Goal: Task Accomplishment & Management: Manage account settings

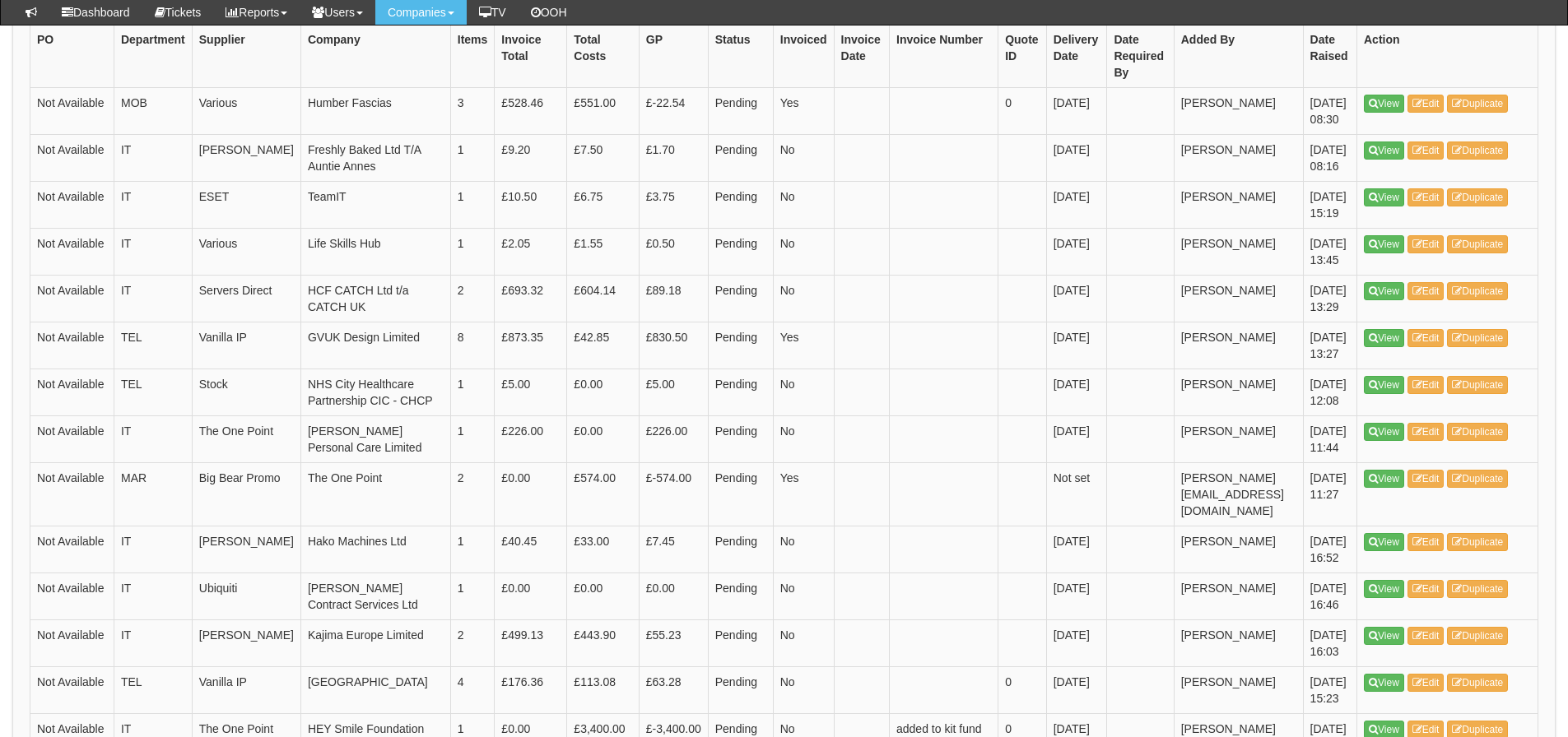
scroll to position [247, 0]
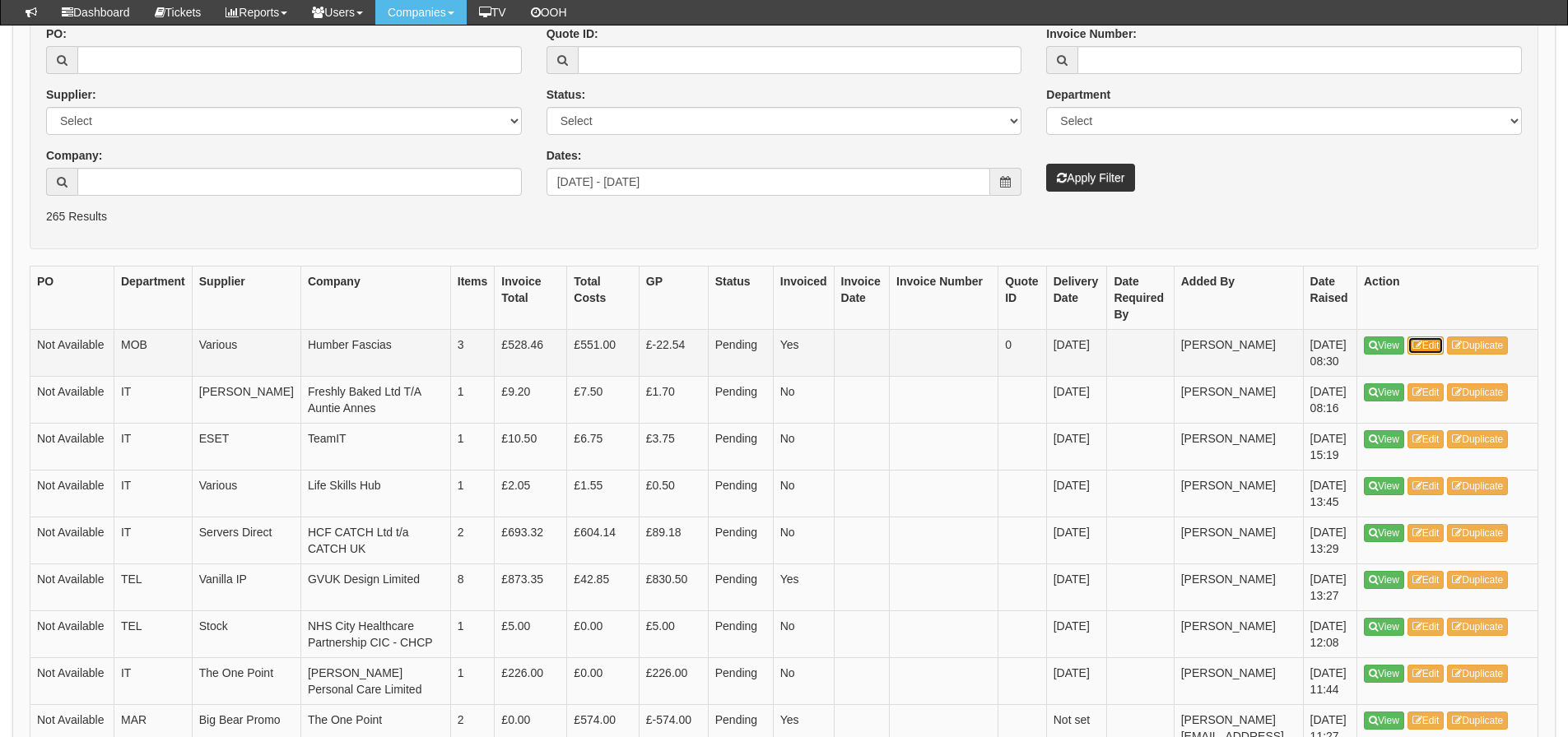
click at [1413, 339] on link "Edit" at bounding box center [1426, 346] width 37 height 18
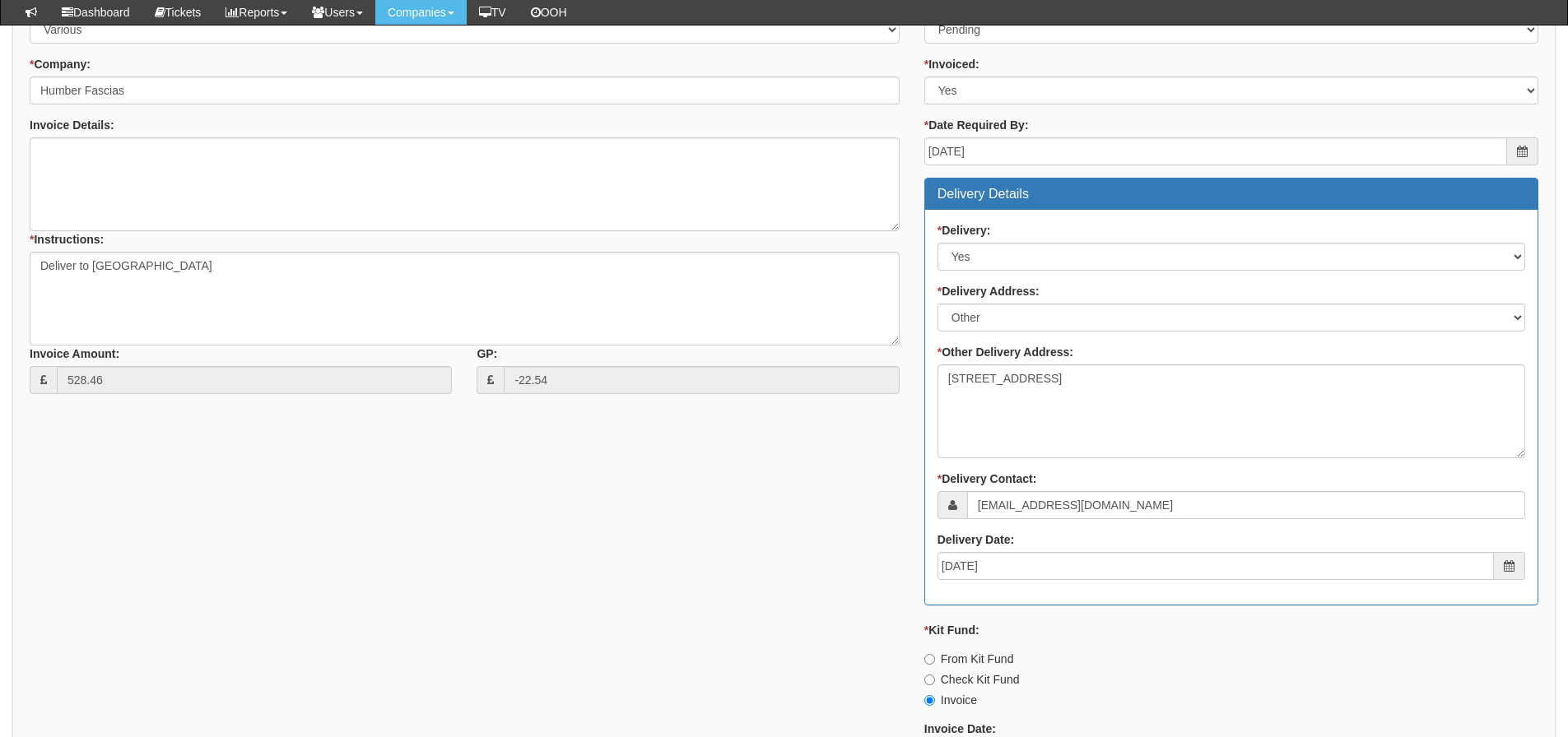
scroll to position [658, 0]
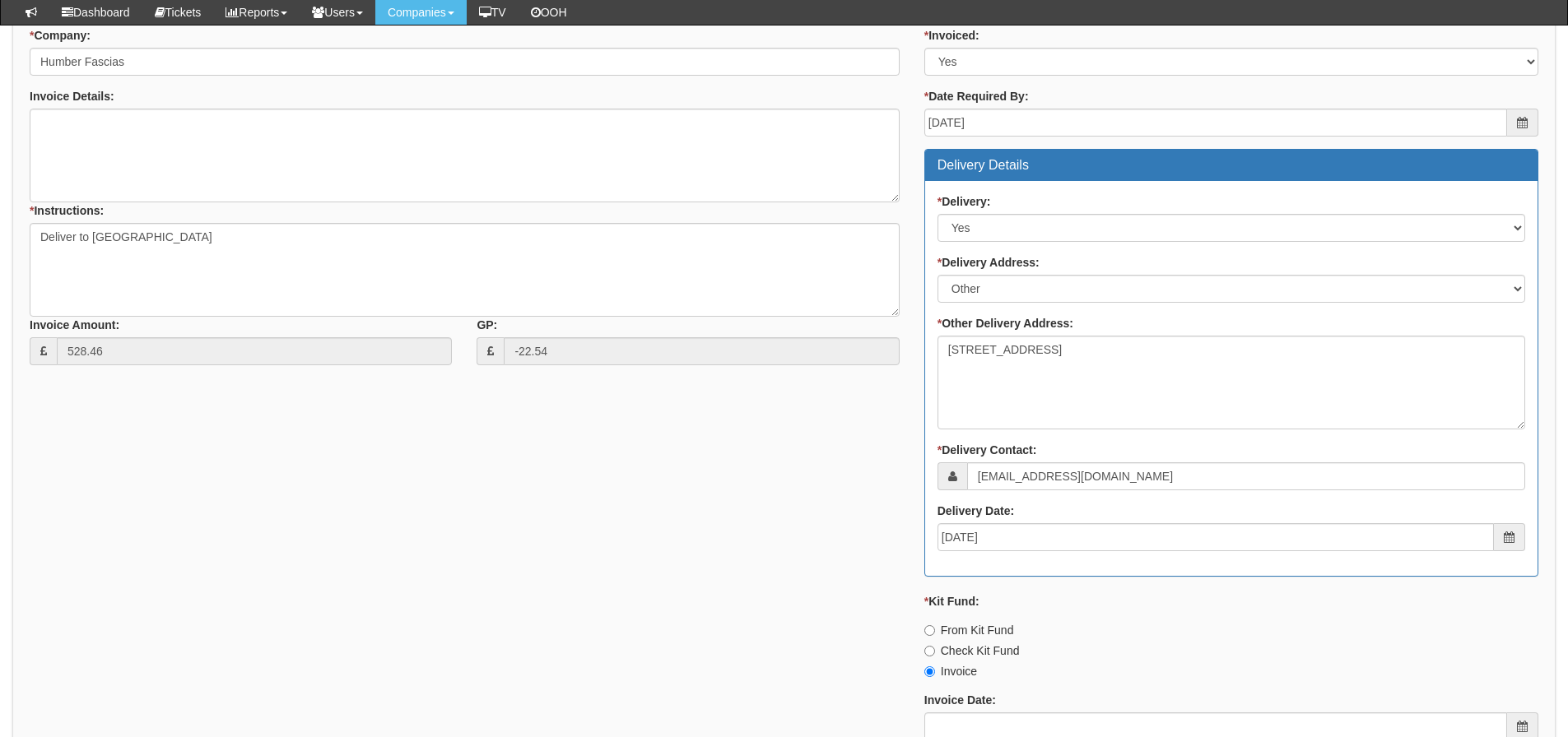
click at [1315, 271] on div "* Delivery Address: Select Not Applicable Main Address - HU11 4PT Other" at bounding box center [1231, 278] width 588 height 49
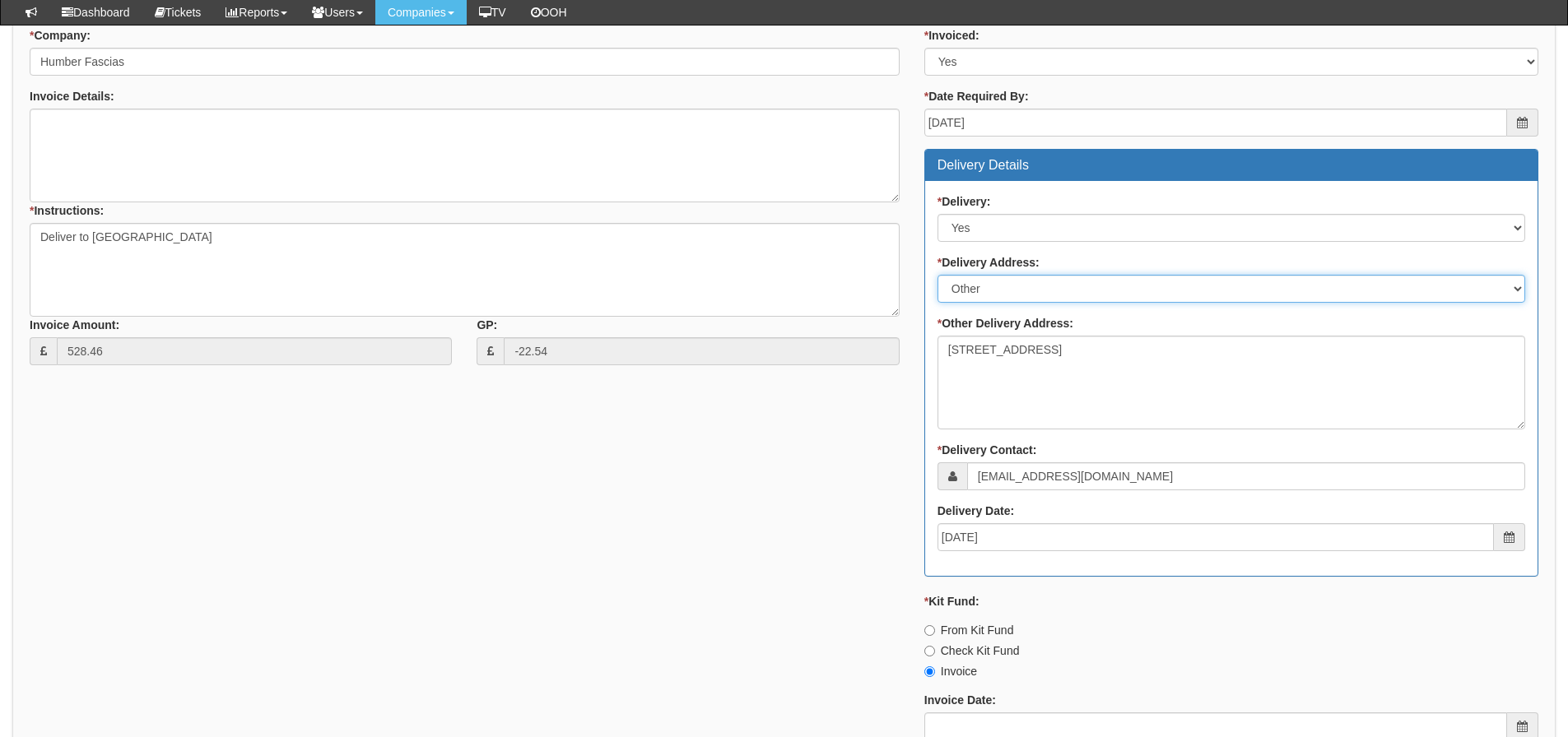
click at [1308, 283] on select "Select Not Applicable Main Address - HU11 4PT Other" at bounding box center [1231, 289] width 588 height 28
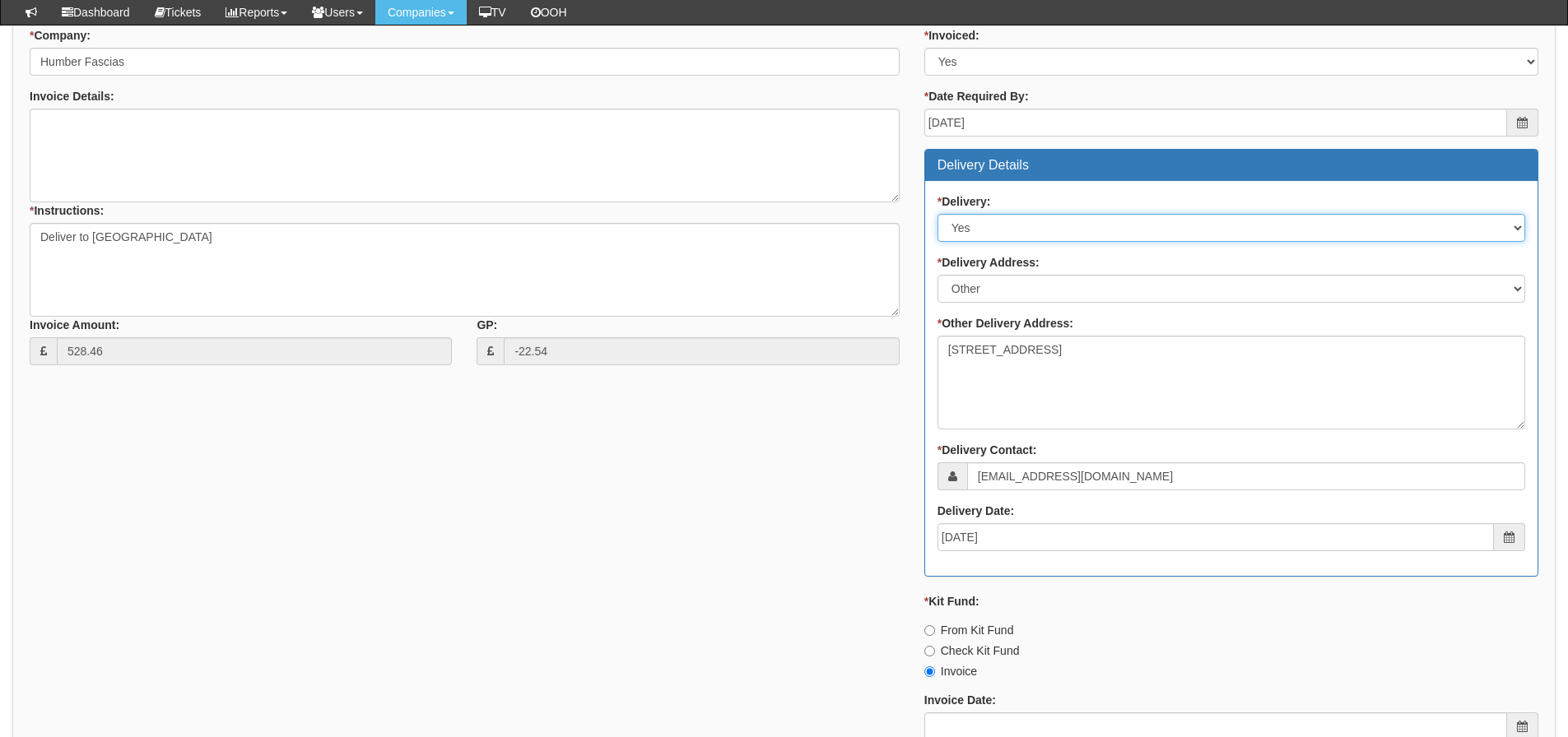
click at [1292, 231] on select "Select No Not Applicable Yes" at bounding box center [1231, 227] width 588 height 28
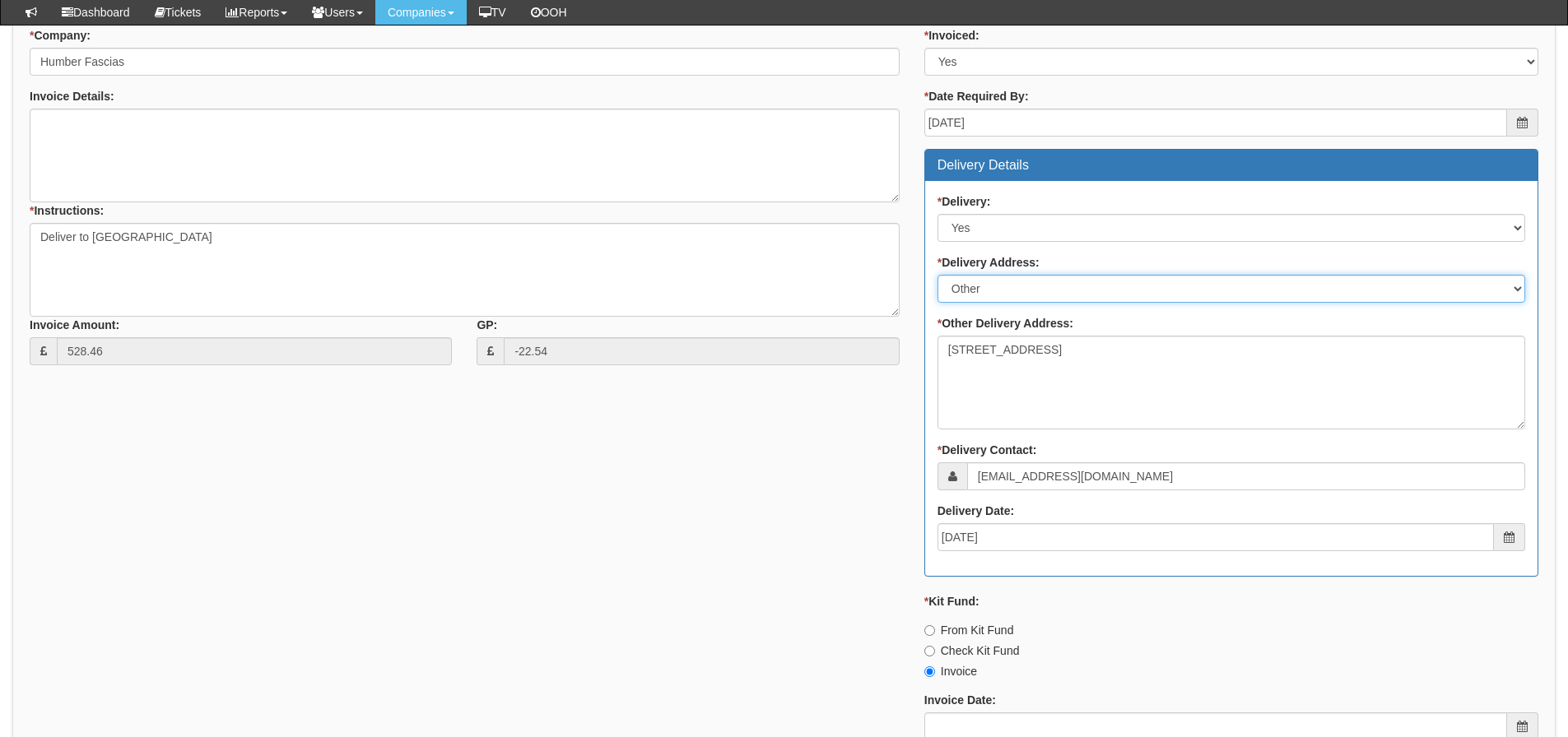
click at [1286, 275] on select "Select Not Applicable Main Address - HU11 4PT Other" at bounding box center [1231, 289] width 588 height 28
click at [938, 275] on select "Select Not Applicable Main Address - HU11 4PT Other" at bounding box center [1231, 289] width 588 height 28
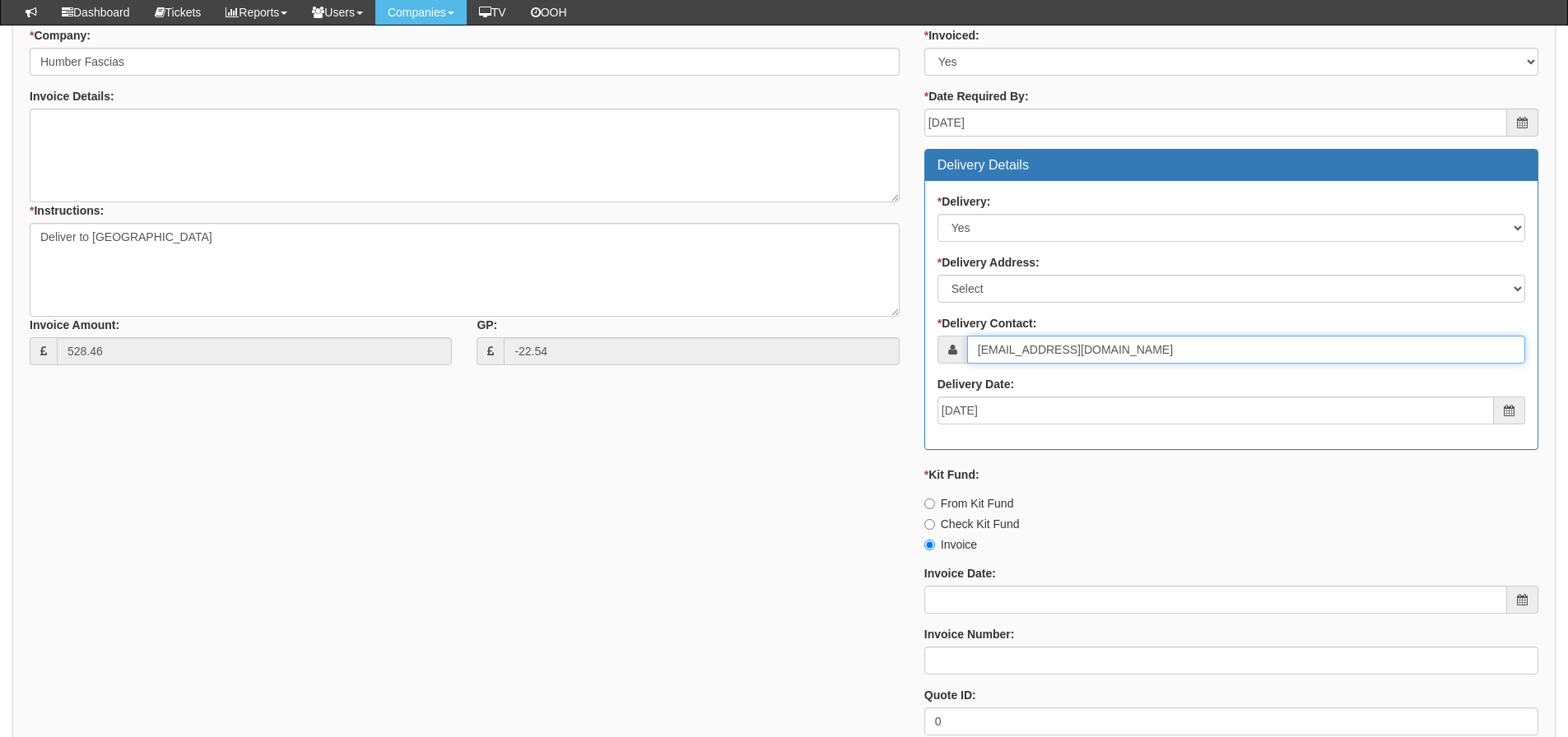
click at [1267, 346] on input "[EMAIL_ADDRESS][DOMAIN_NAME]" at bounding box center [1246, 349] width 558 height 28
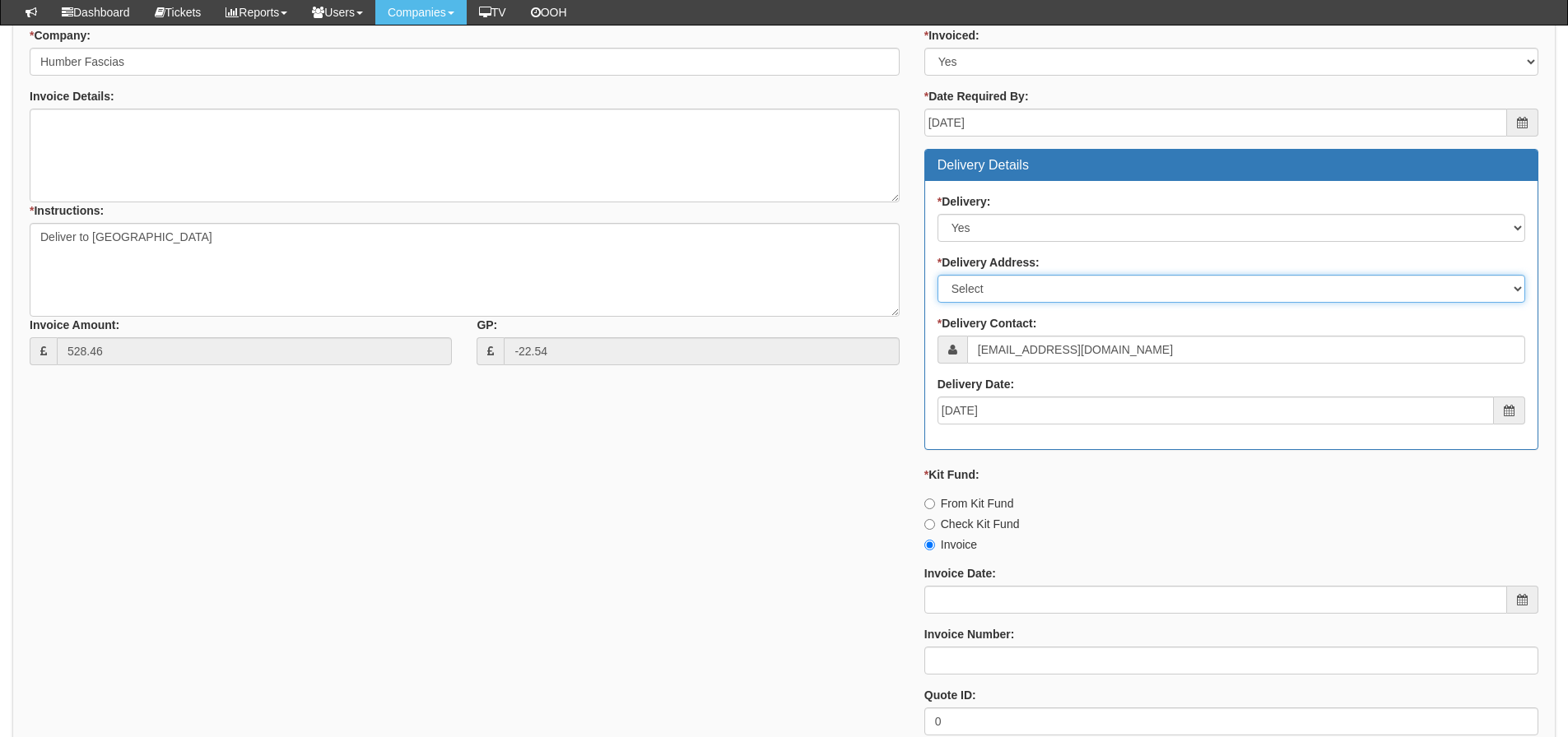
click at [1207, 286] on select "Select Not Applicable Main Address - HU11 4PT Other" at bounding box center [1231, 289] width 588 height 28
select select "other"
click at [938, 275] on select "Select Not Applicable Main Address - HU11 4PT Other" at bounding box center [1231, 289] width 588 height 28
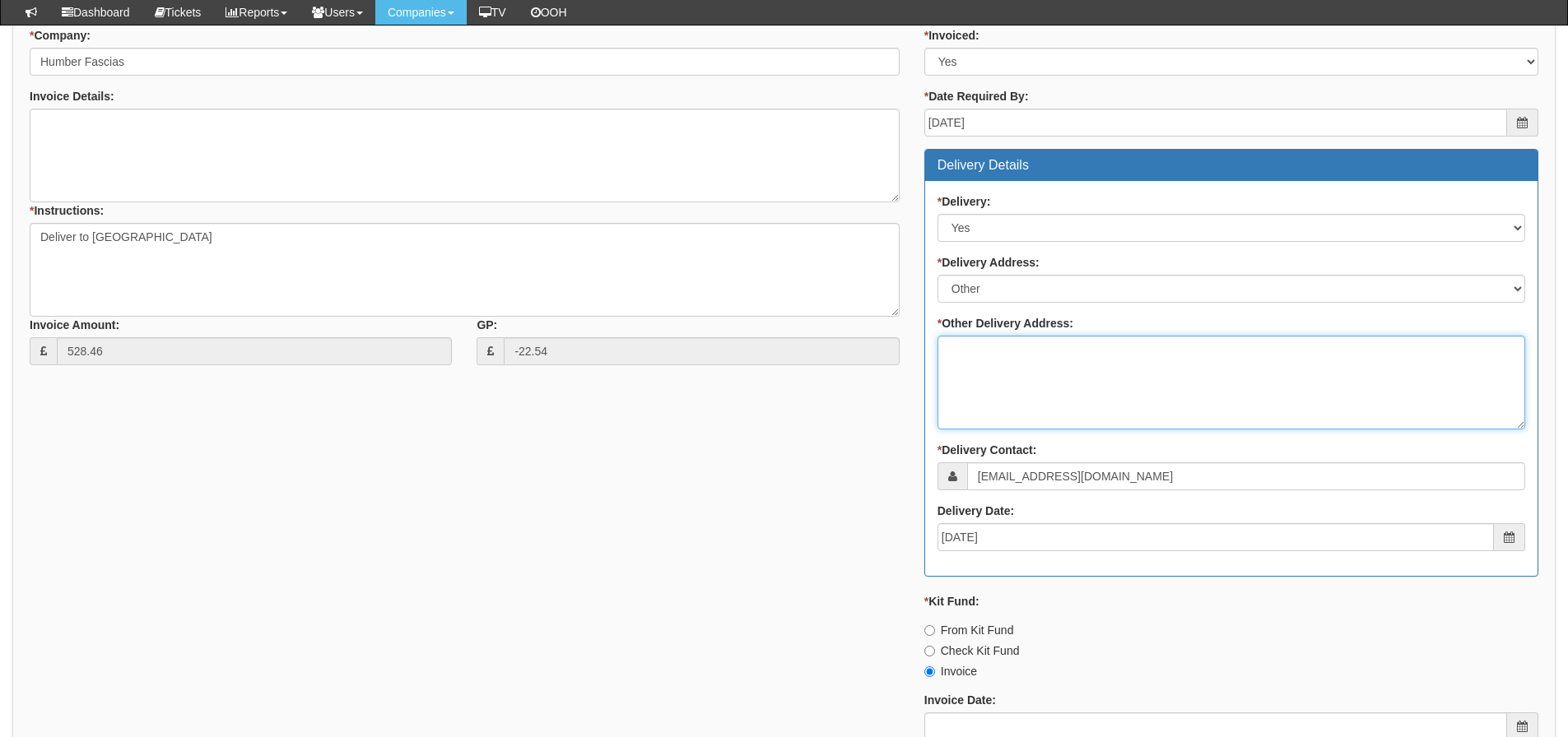
click at [1176, 365] on textarea "[STREET_ADDRESS]" at bounding box center [1231, 382] width 588 height 94
type textarea "To TOP"
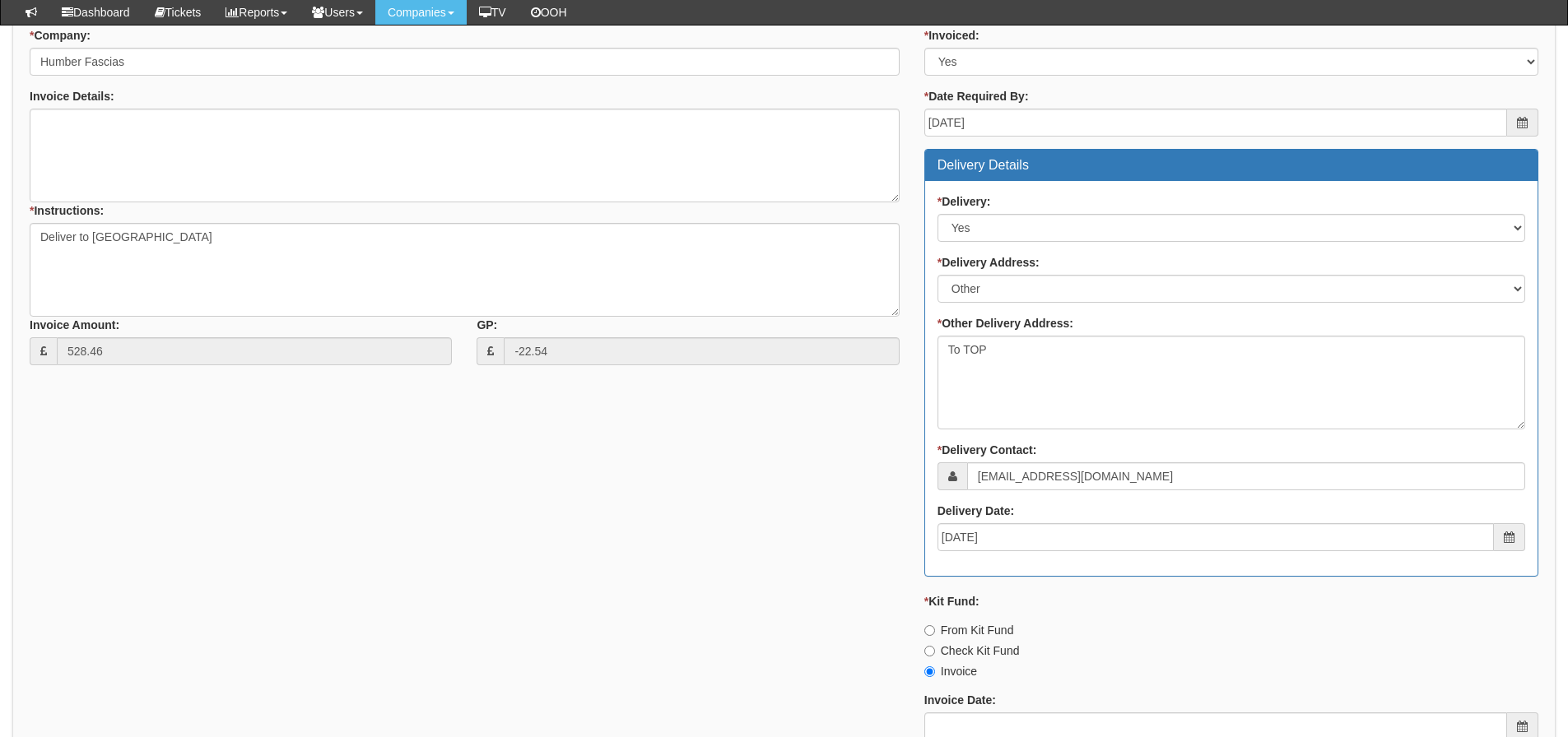
click at [378, 518] on div "* Supplier: Select 123 [DOMAIN_NAME] 1Password 3 4Gon [PERSON_NAME] Electric Lt…" at bounding box center [784, 421] width 1534 height 909
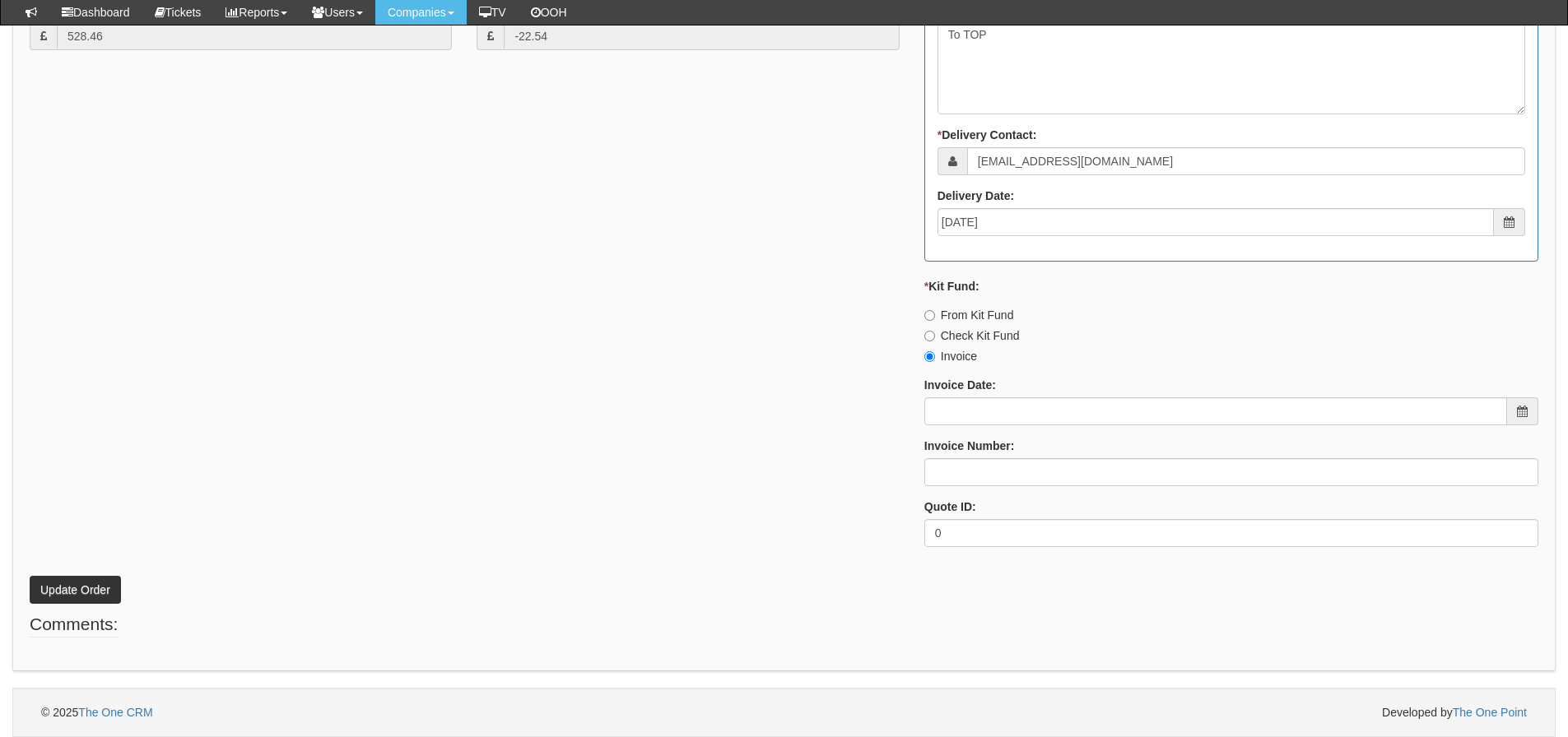
scroll to position [562, 0]
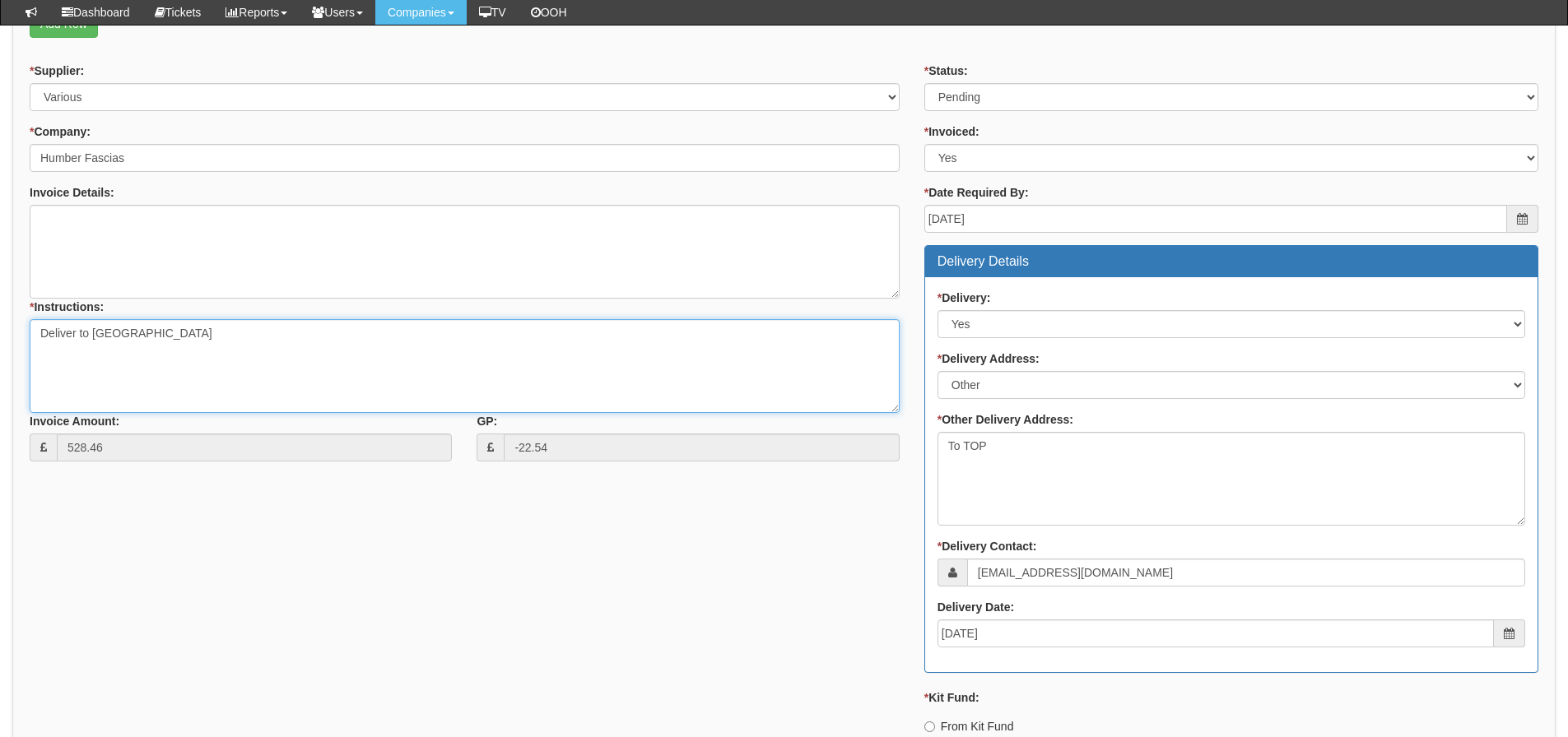
click at [318, 350] on textarea "Deliver to [GEOGRAPHIC_DATA]" at bounding box center [464, 366] width 870 height 94
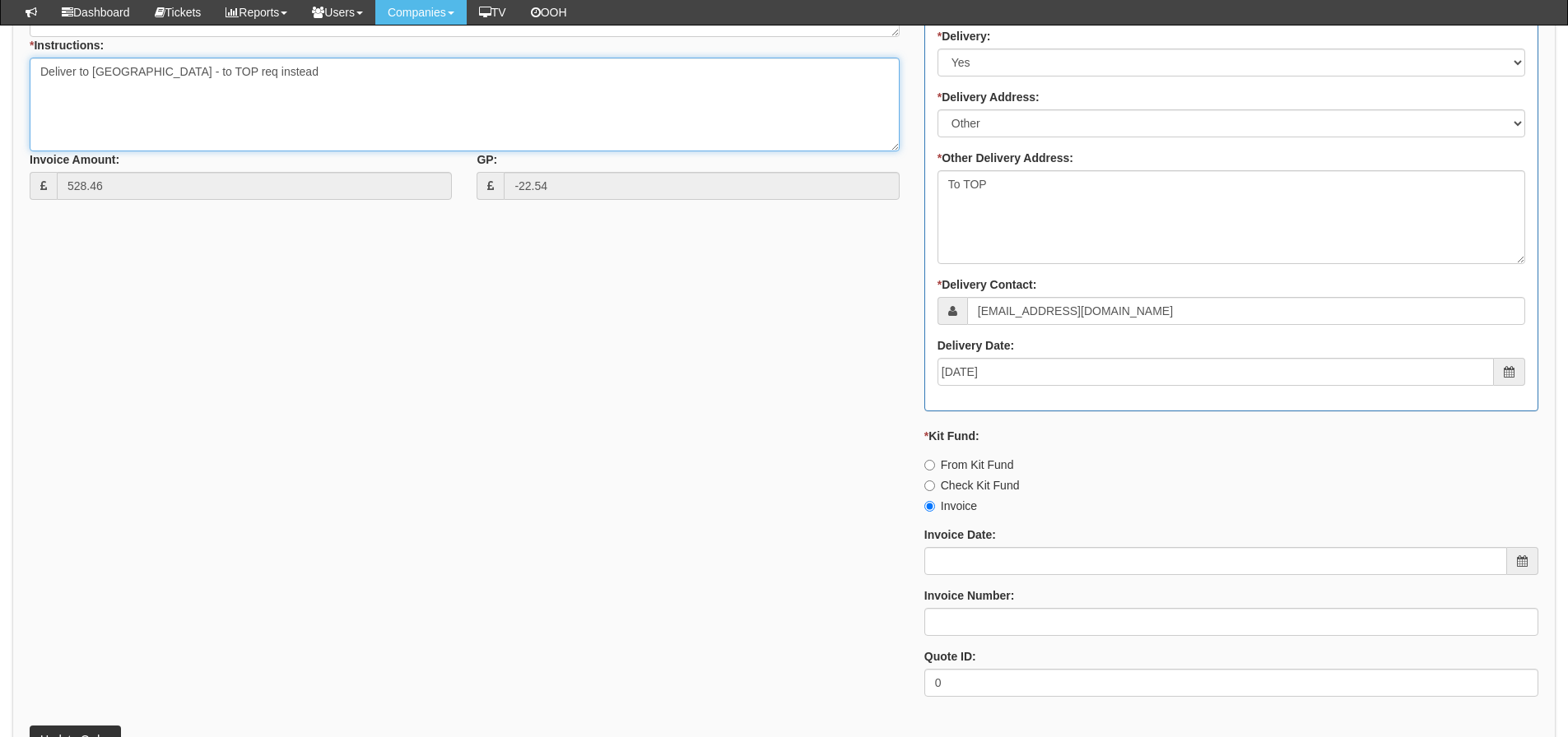
scroll to position [974, 0]
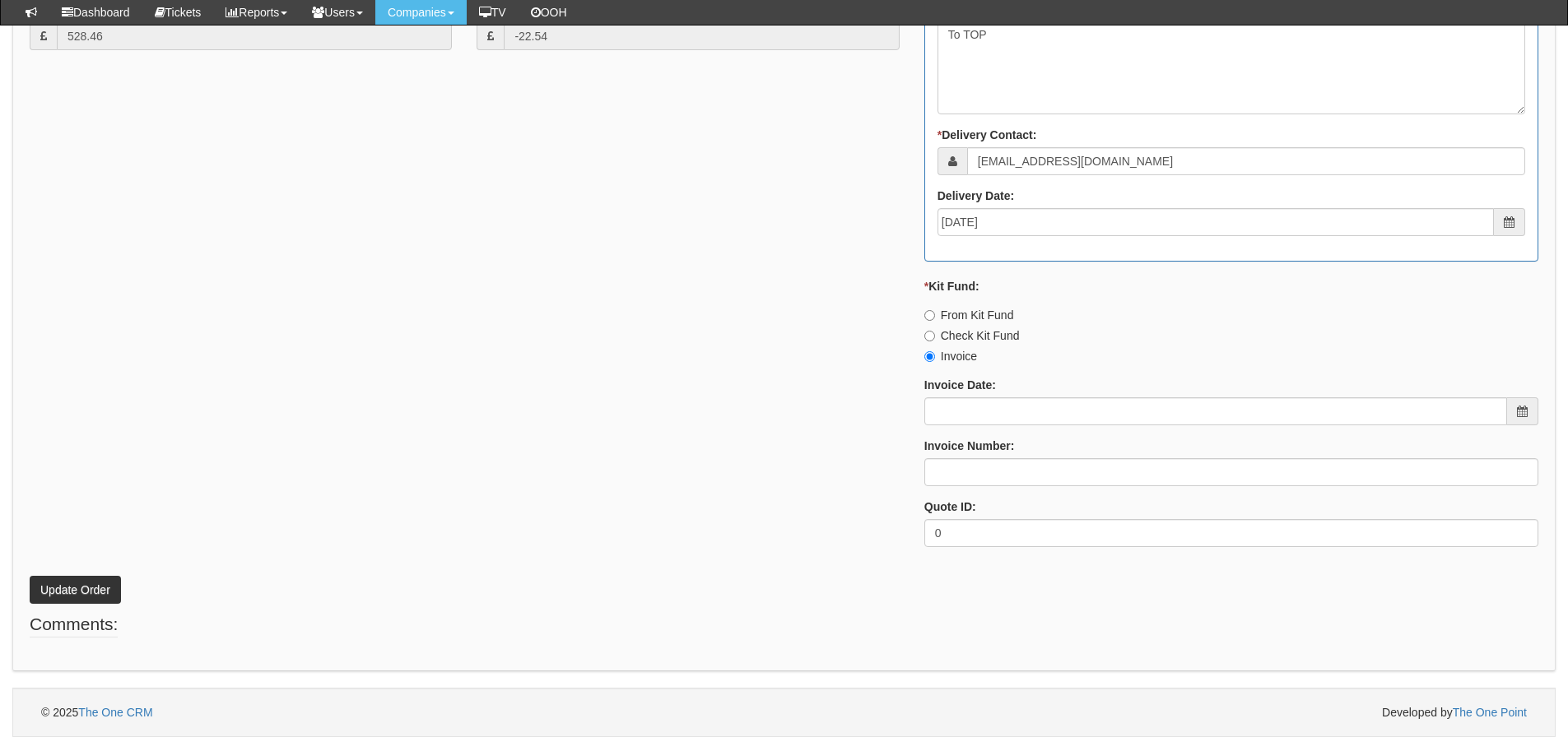
type textarea "Deliver to [GEOGRAPHIC_DATA] - to TOP req instead"
click at [77, 586] on button "Update Order" at bounding box center [75, 589] width 92 height 28
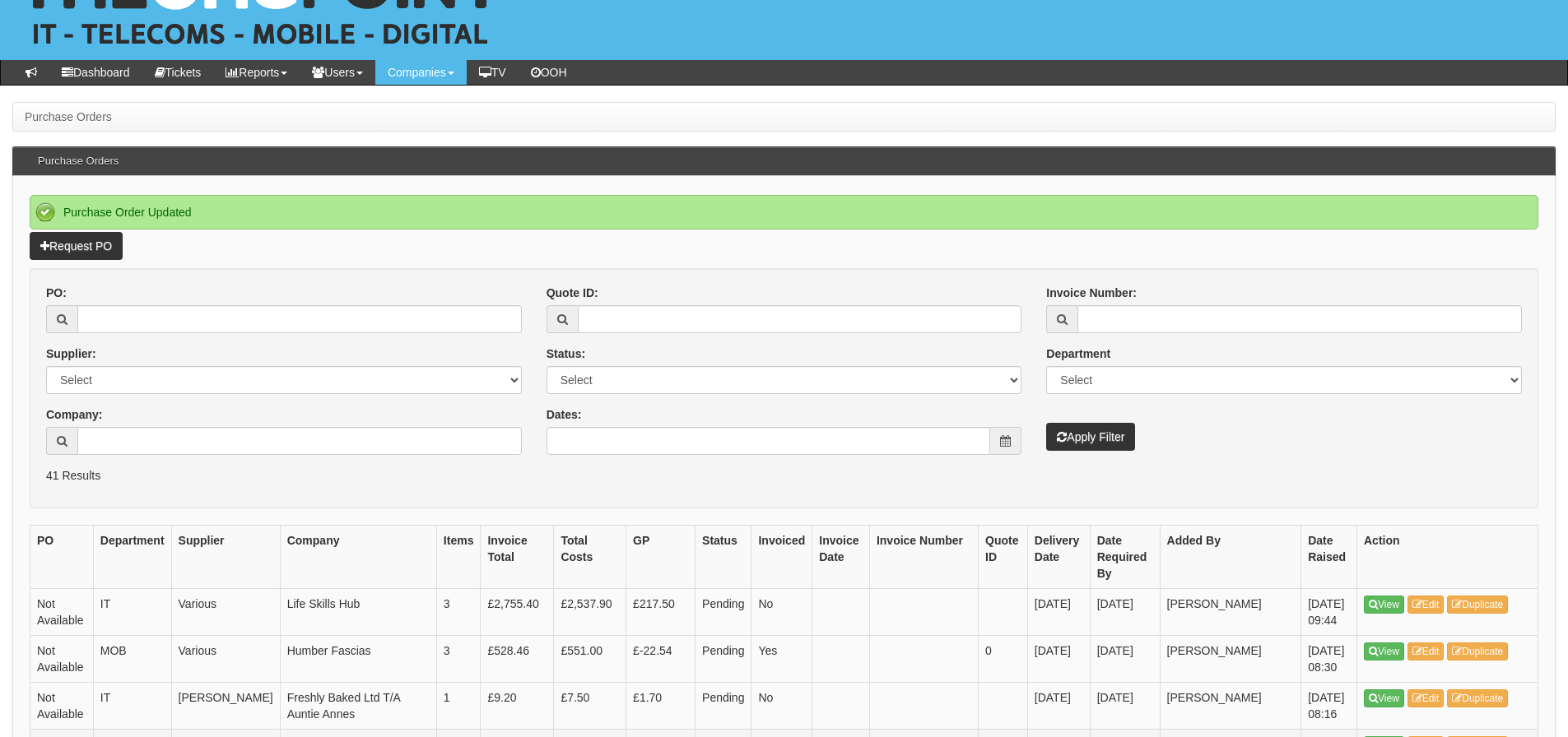
scroll to position [165, 0]
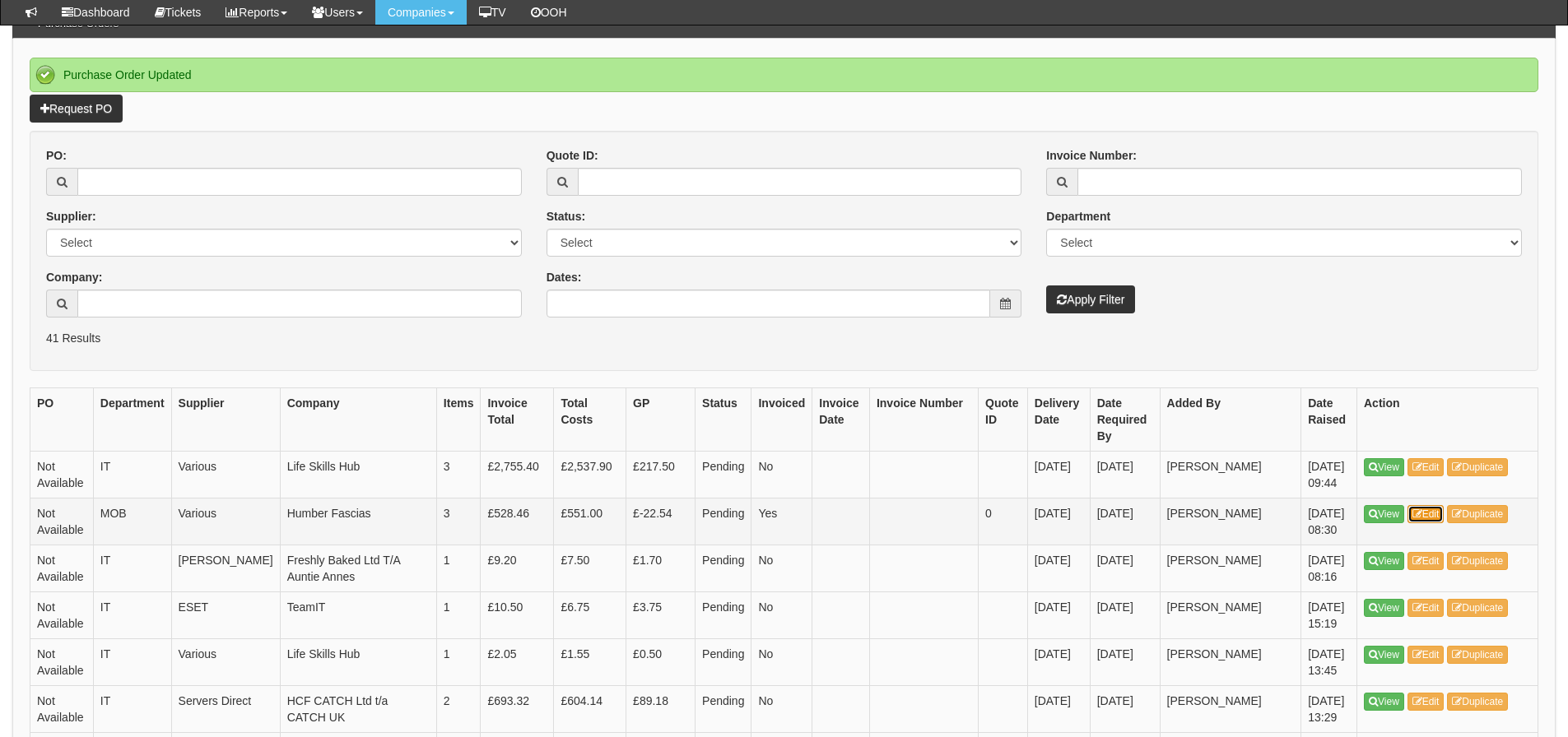
click at [1422, 516] on icon at bounding box center [1418, 514] width 10 height 10
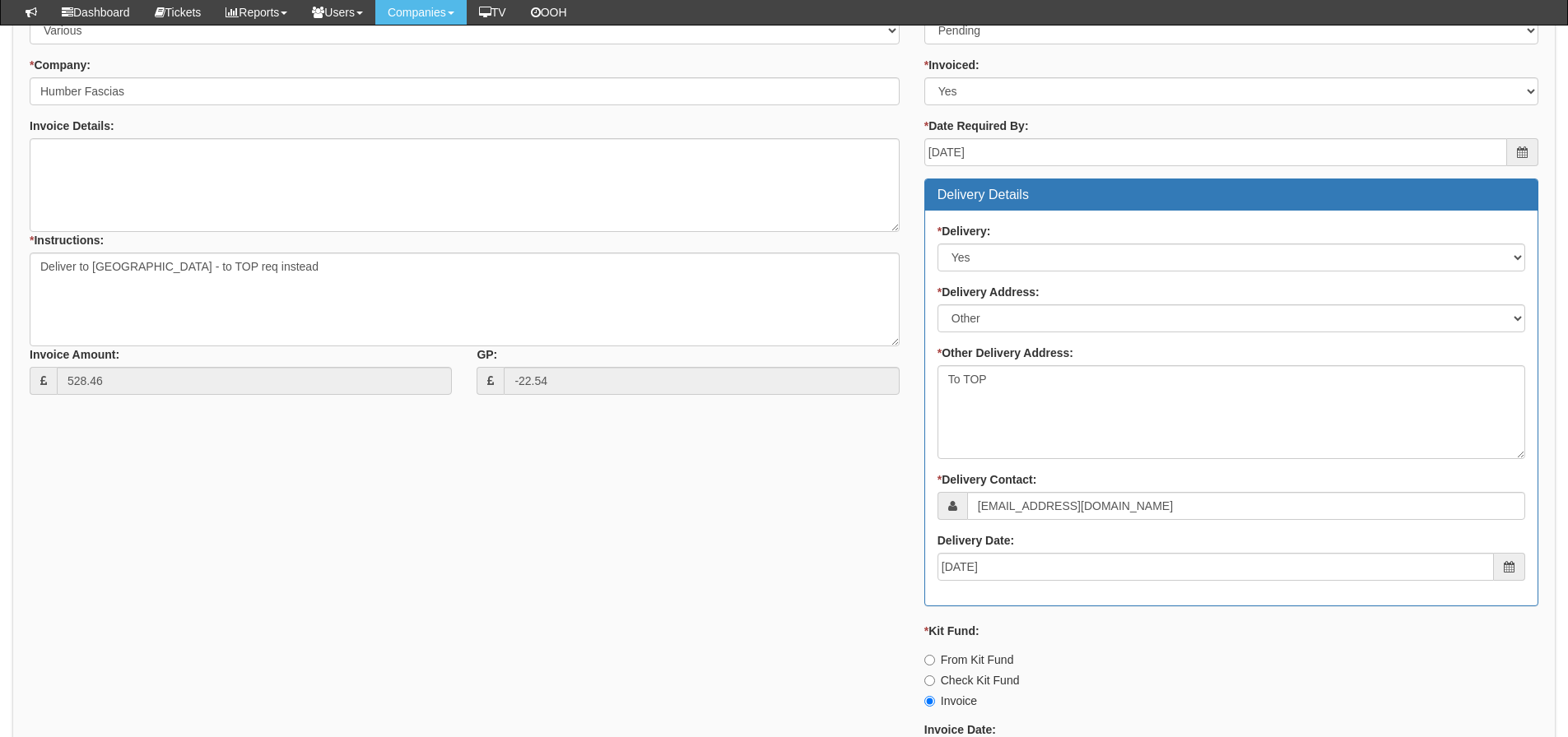
scroll to position [741, 0]
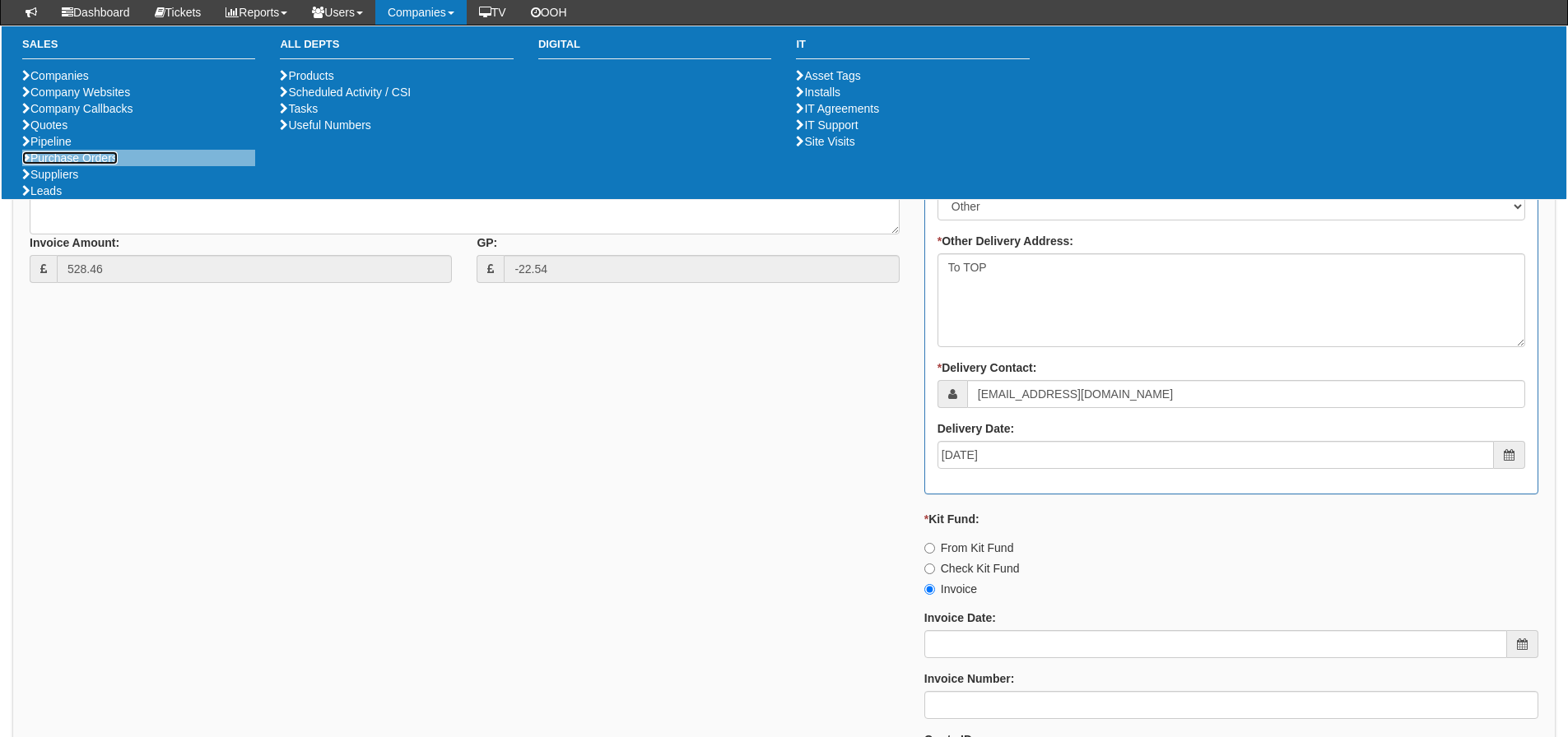
click at [55, 165] on link "Purchase Orders" at bounding box center [70, 158] width 95 height 13
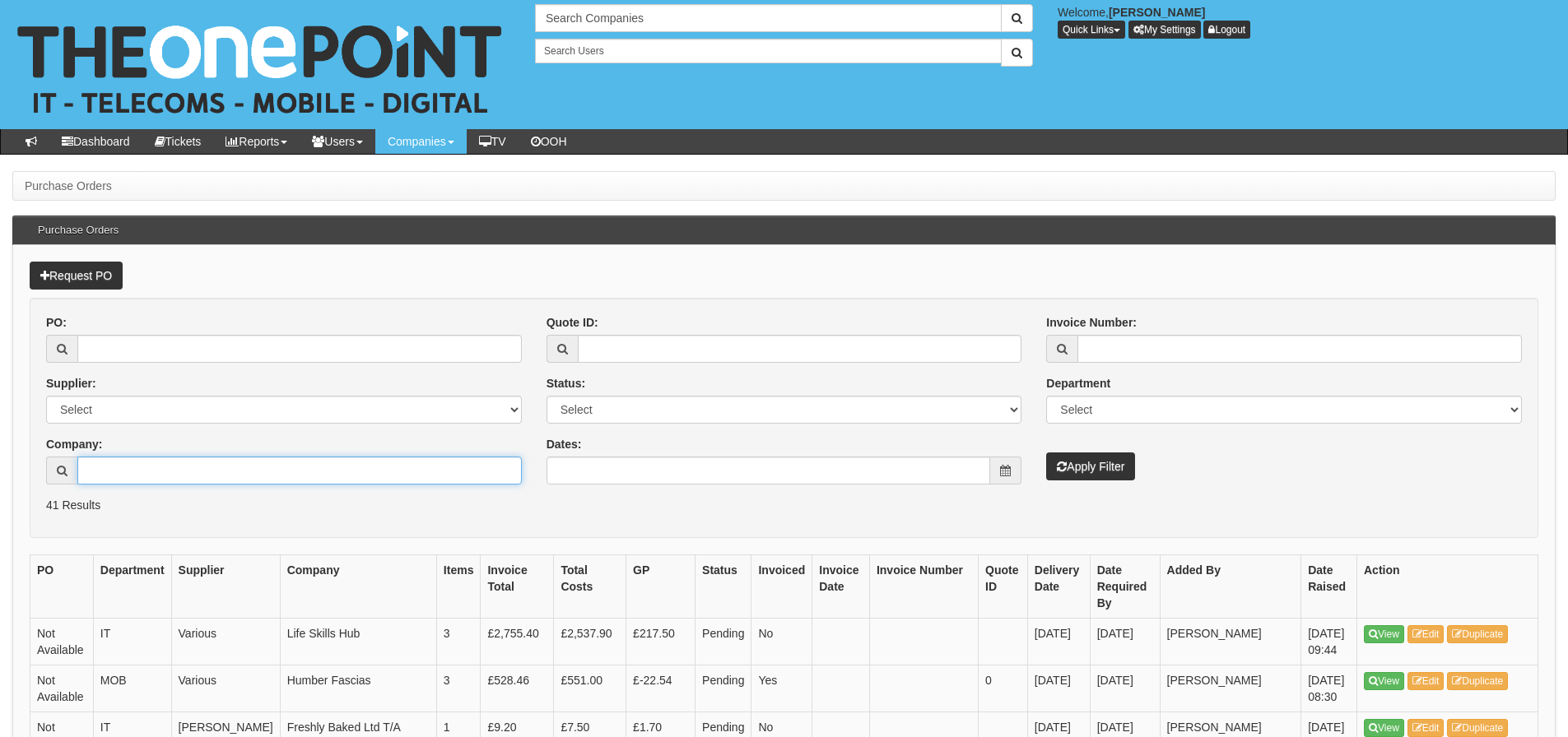
click at [224, 468] on input "Company:" at bounding box center [299, 470] width 445 height 28
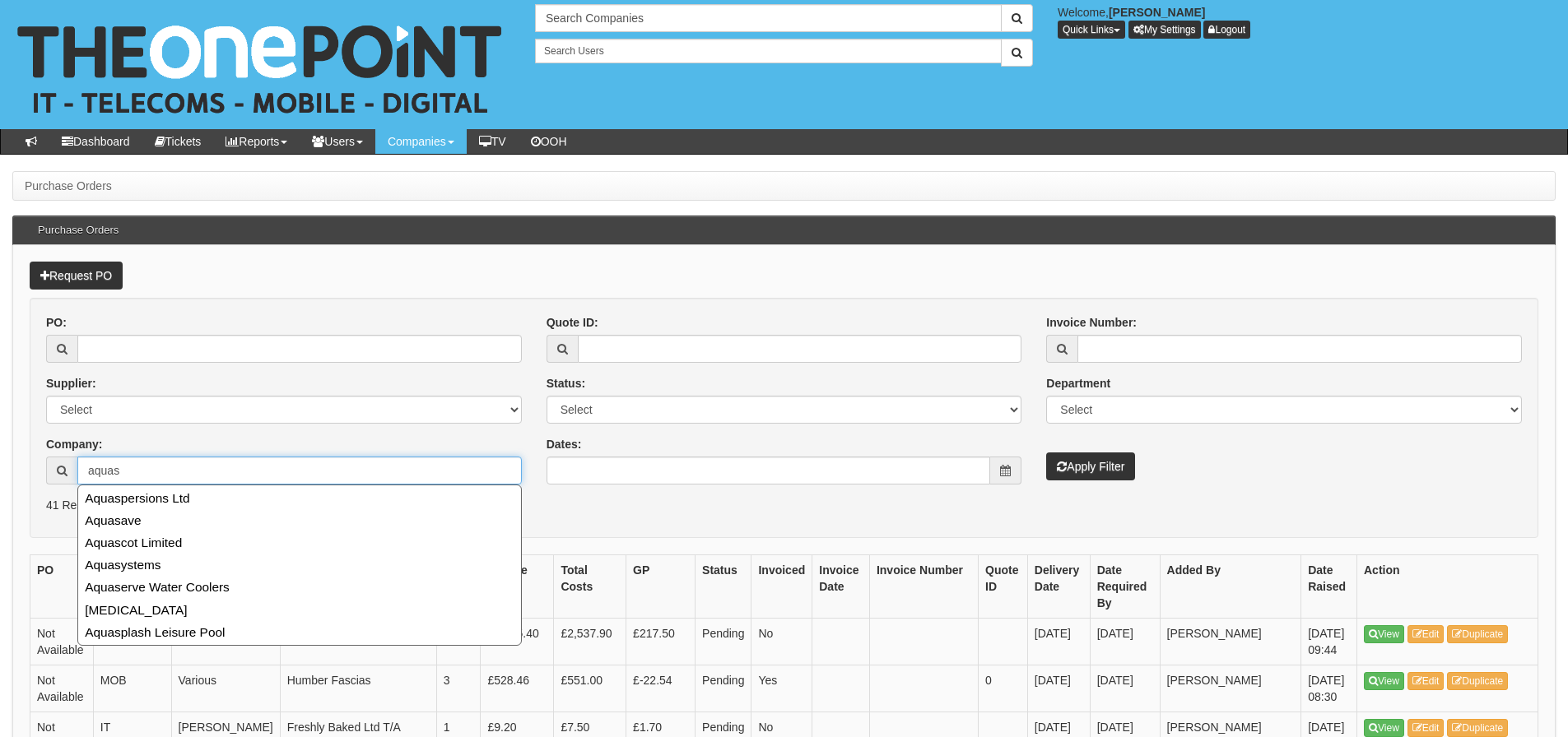
click at [114, 472] on input "aquas" at bounding box center [299, 470] width 445 height 28
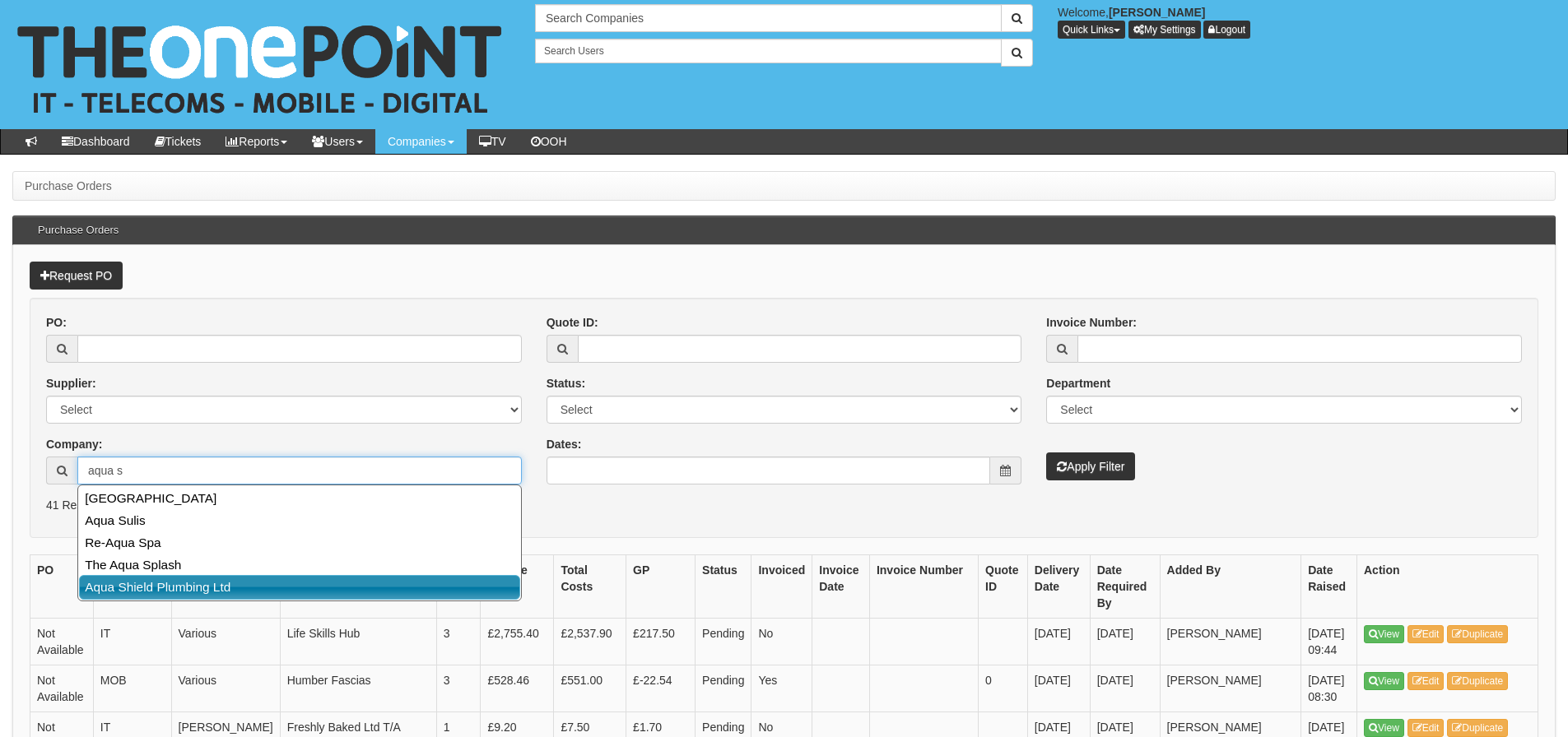
click at [213, 583] on link "Aqua Shield Plumbing Ltd" at bounding box center [299, 588] width 441 height 24
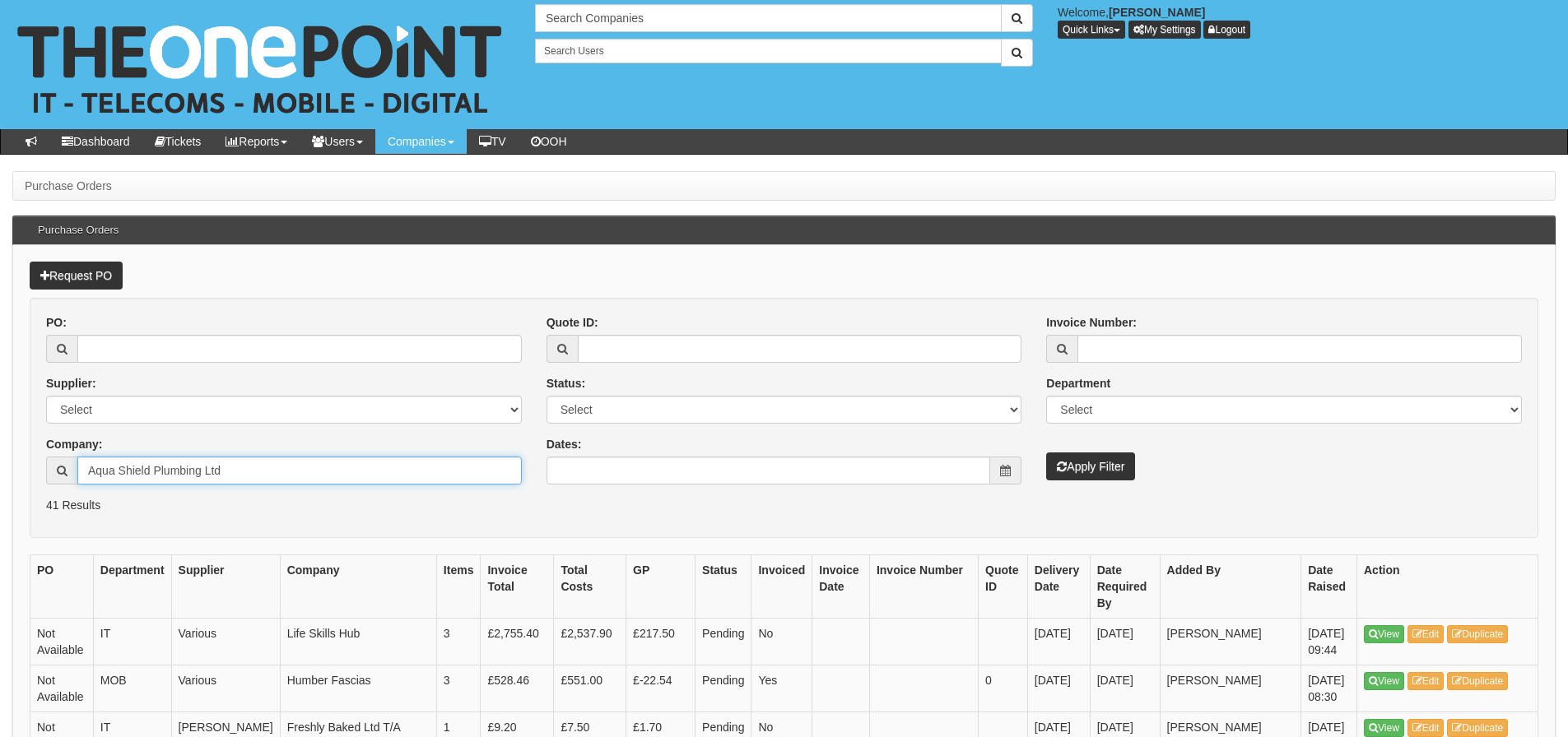
type input "Aqua Shield Plumbing Ltd"
click at [1046, 453] on button "Apply Filter" at bounding box center [1090, 467] width 89 height 28
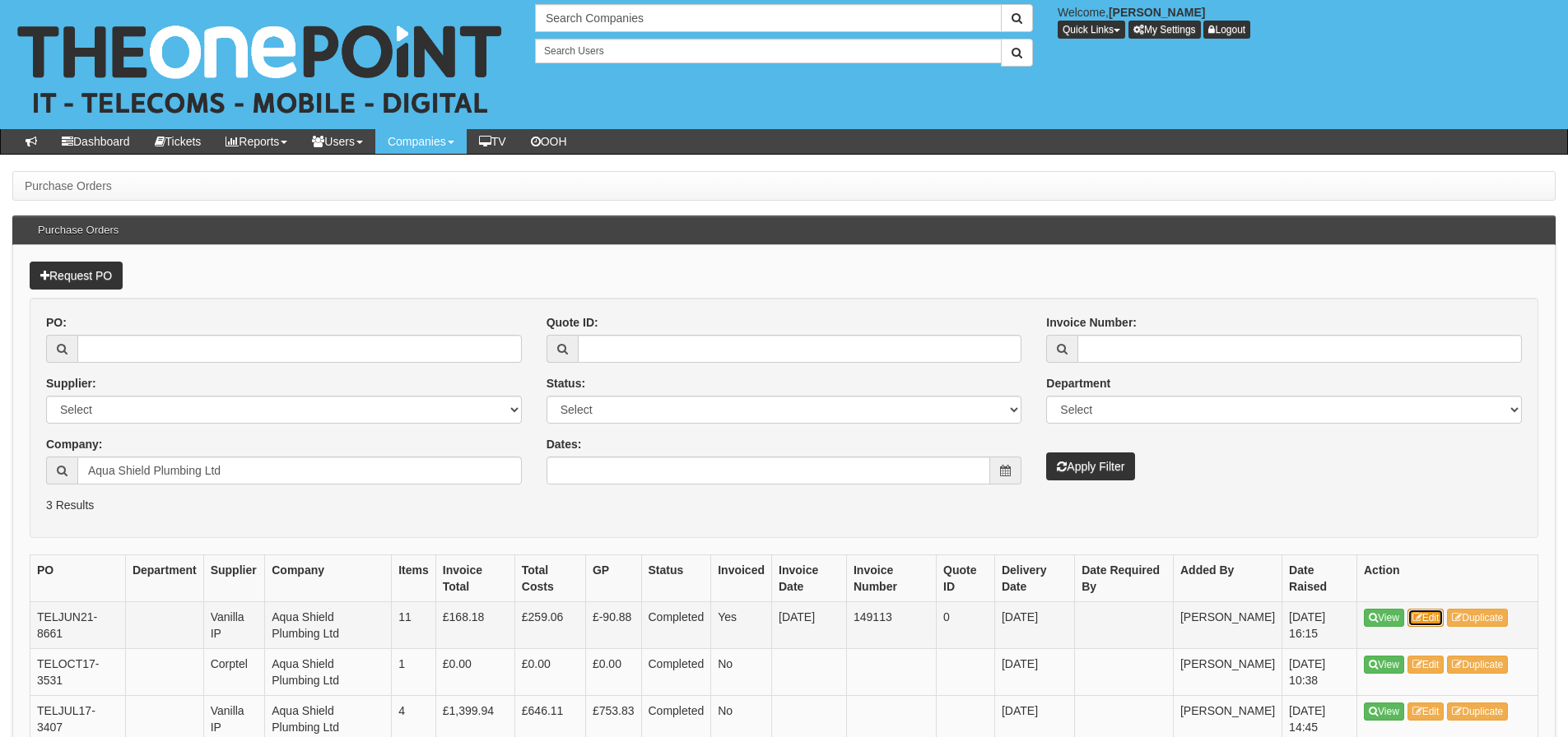
click at [1430, 613] on link "Edit" at bounding box center [1426, 618] width 37 height 18
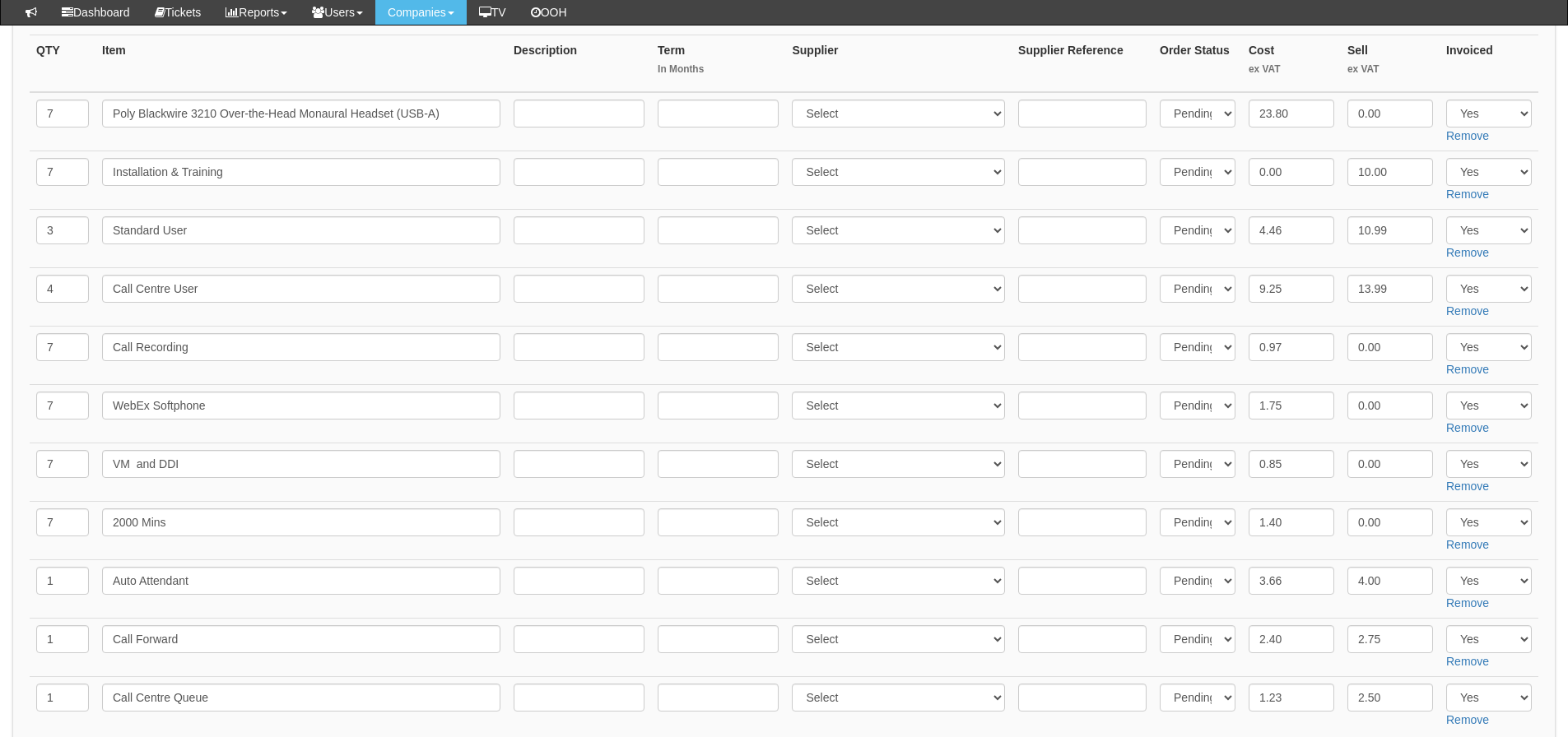
scroll to position [329, 0]
